Goal: Navigation & Orientation: Find specific page/section

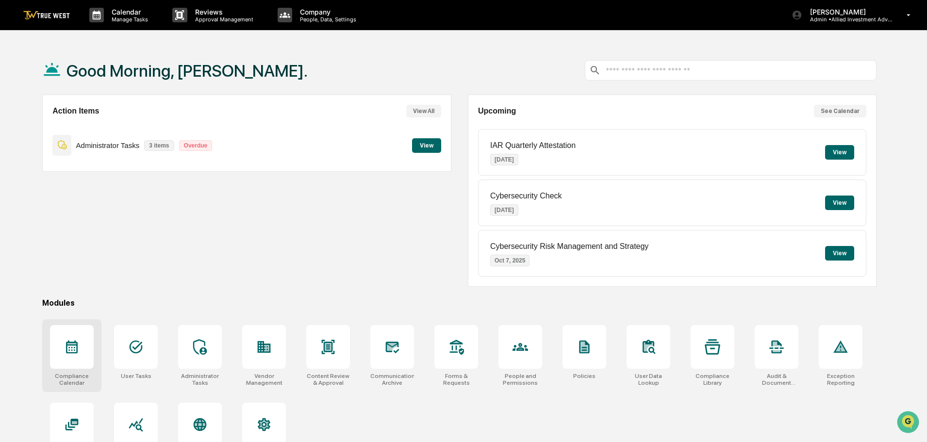
click at [66, 344] on icon at bounding box center [72, 347] width 16 height 16
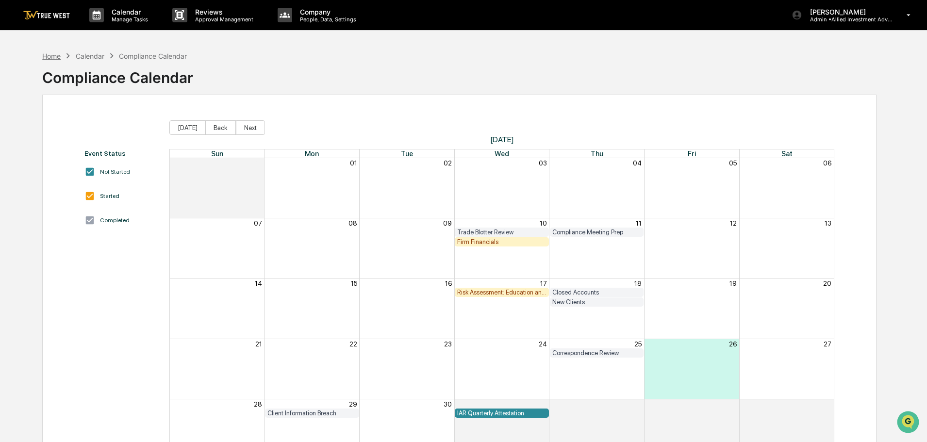
click at [52, 55] on div "Home" at bounding box center [51, 56] width 18 height 8
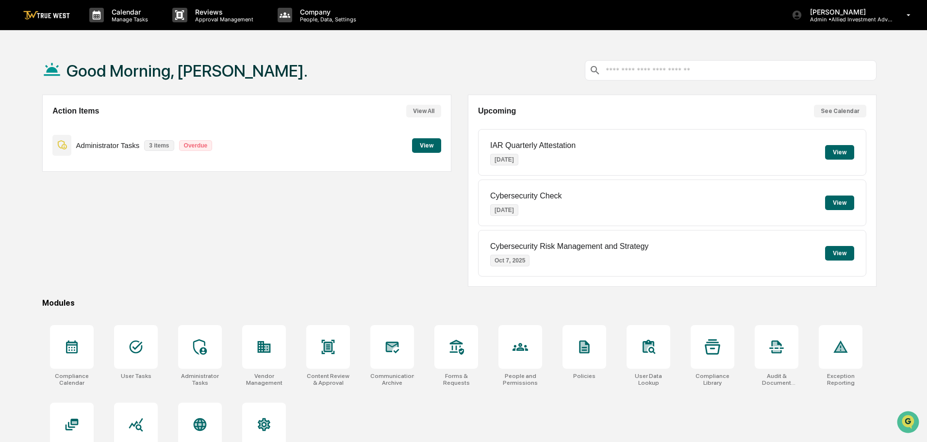
click at [424, 140] on button "View" at bounding box center [426, 145] width 29 height 15
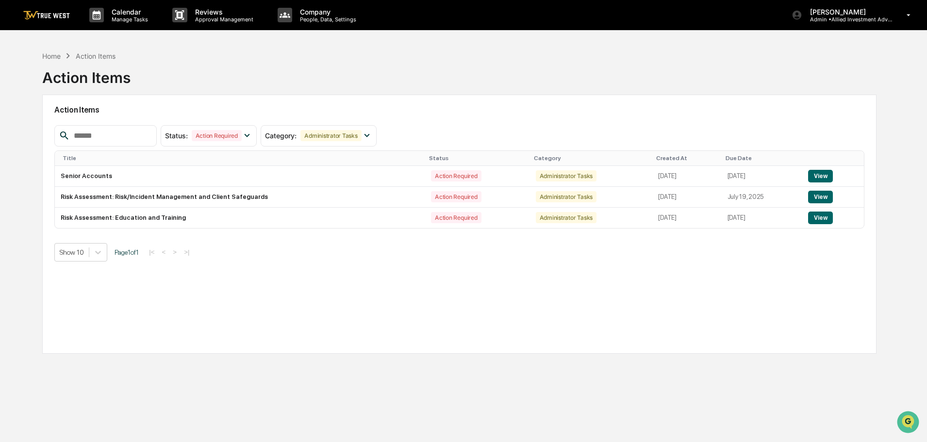
click at [892, 58] on div "Home Action Items Action Items Action Items Status : Action Required Select/Des…" at bounding box center [463, 267] width 927 height 442
click at [55, 55] on div "Home" at bounding box center [51, 56] width 18 height 8
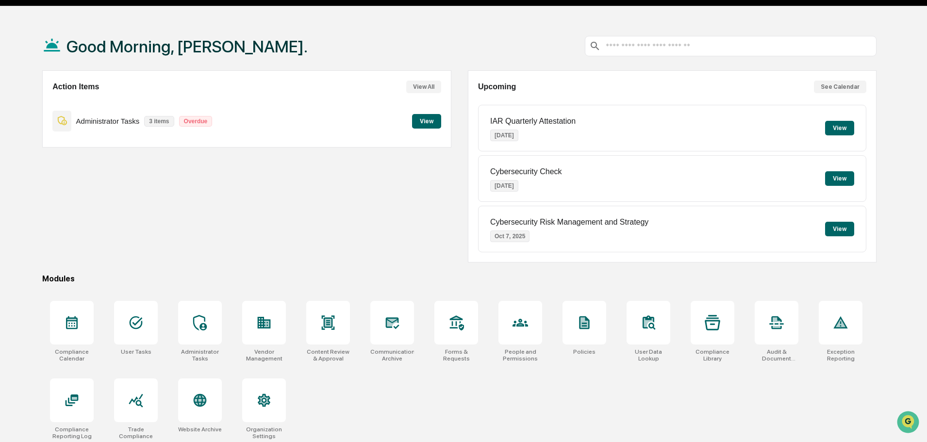
scroll to position [46, 0]
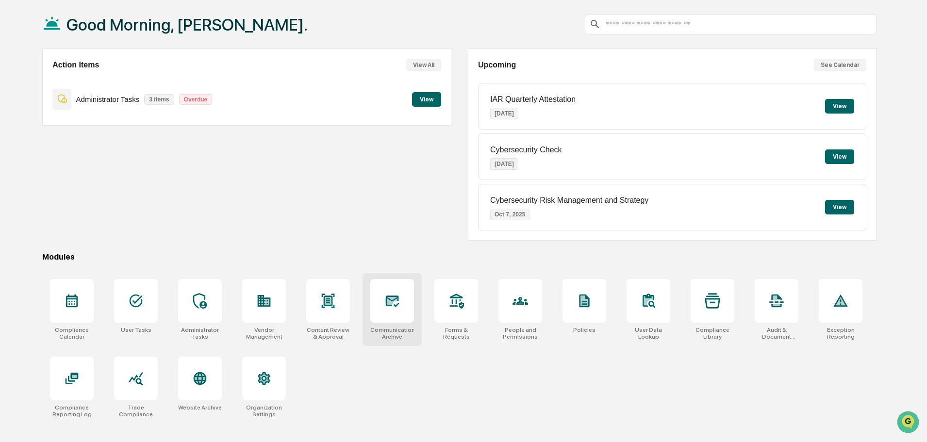
click at [395, 309] on div at bounding box center [392, 301] width 16 height 16
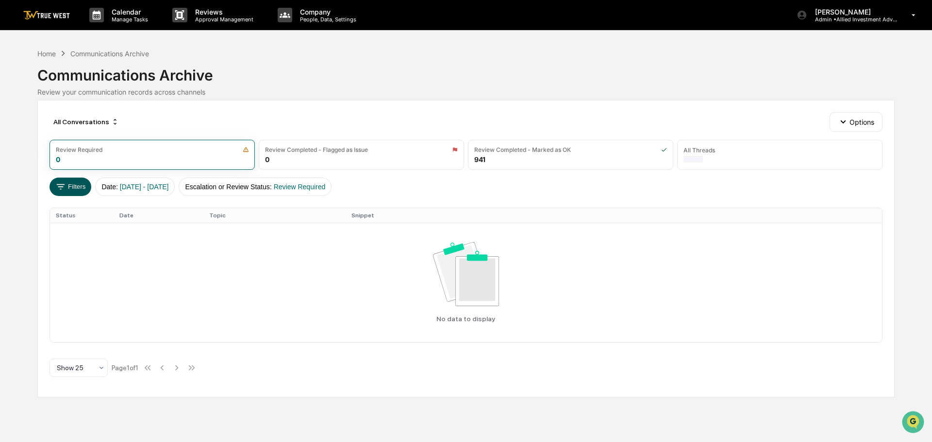
click at [71, 188] on button "Filters" at bounding box center [70, 187] width 42 height 18
click at [40, 54] on div "Home" at bounding box center [46, 53] width 18 height 8
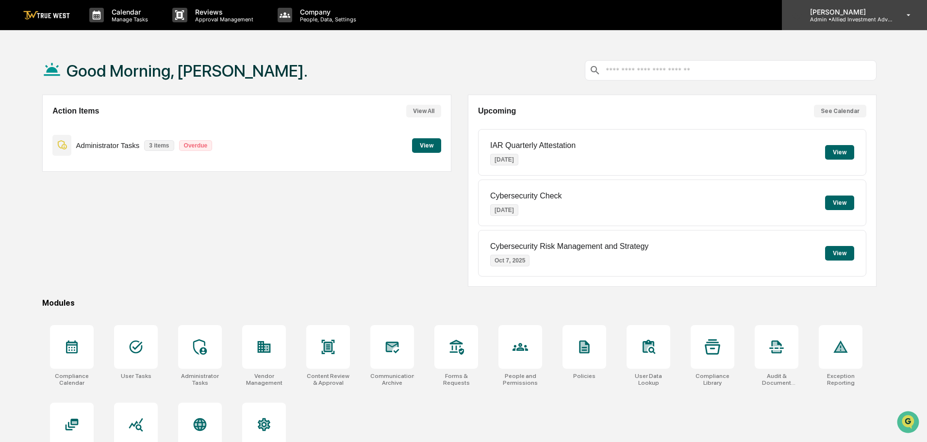
click at [843, 19] on p "Admin • Allied Investment Advisors" at bounding box center [847, 19] width 90 height 7
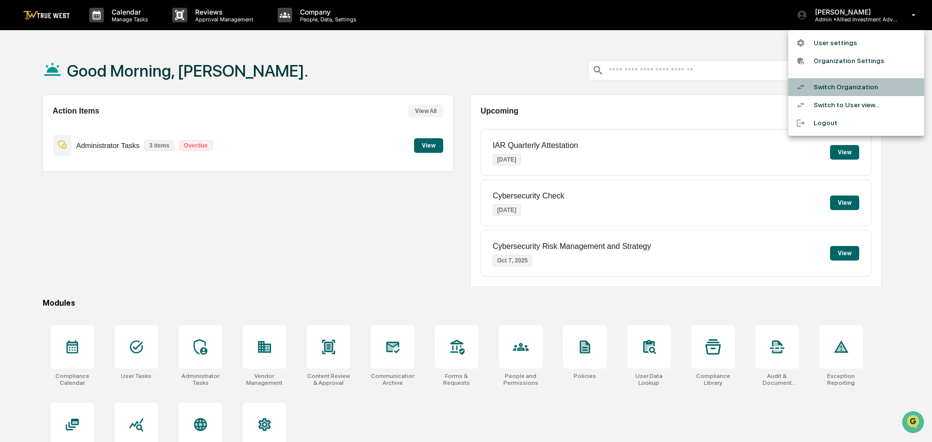
click at [830, 85] on li "Switch Organization" at bounding box center [856, 87] width 136 height 18
